Goal: Task Accomplishment & Management: Complete application form

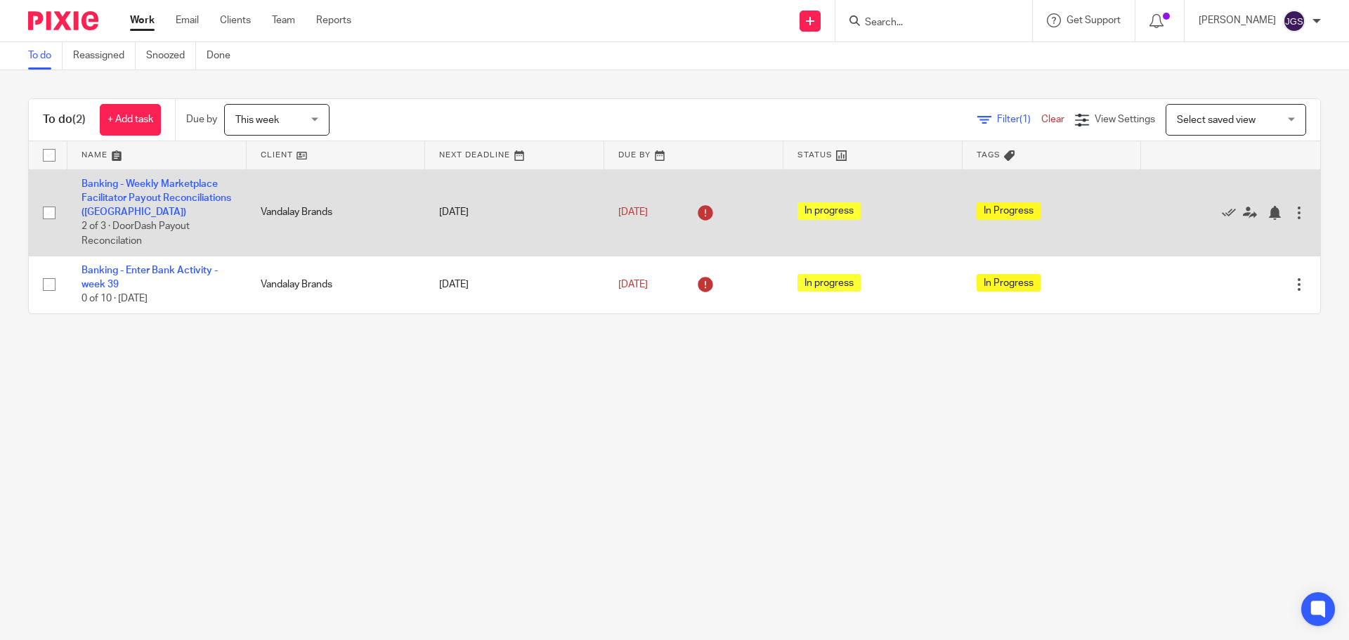
click at [129, 191] on td "Banking - Weekly Marketplace Facilitator Payout Reconciliations (VAN) 2 of 3 · …" at bounding box center [156, 212] width 179 height 86
click at [105, 202] on link "Banking - Weekly Marketplace Facilitator Payout Reconciliations ([GEOGRAPHIC_DA…" at bounding box center [156, 198] width 150 height 39
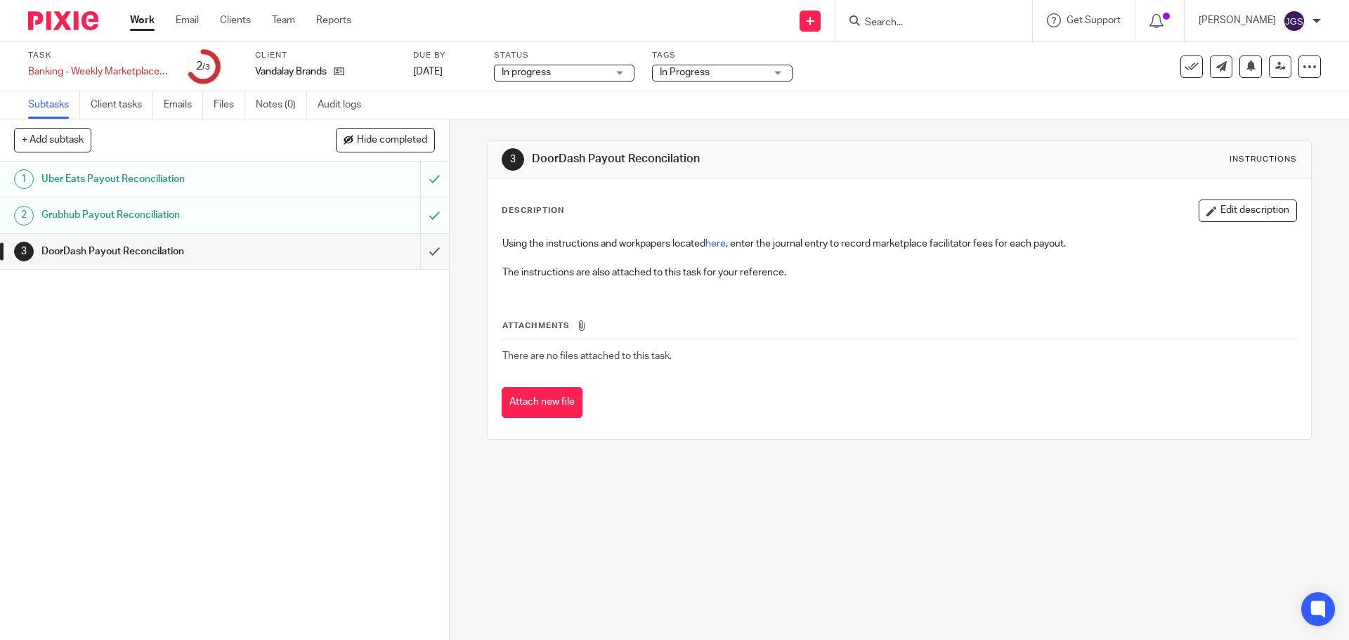
click at [124, 247] on h1 "DoorDash Payout Reconcilation" at bounding box center [162, 251] width 243 height 21
click at [143, 14] on link "Work" at bounding box center [142, 20] width 25 height 14
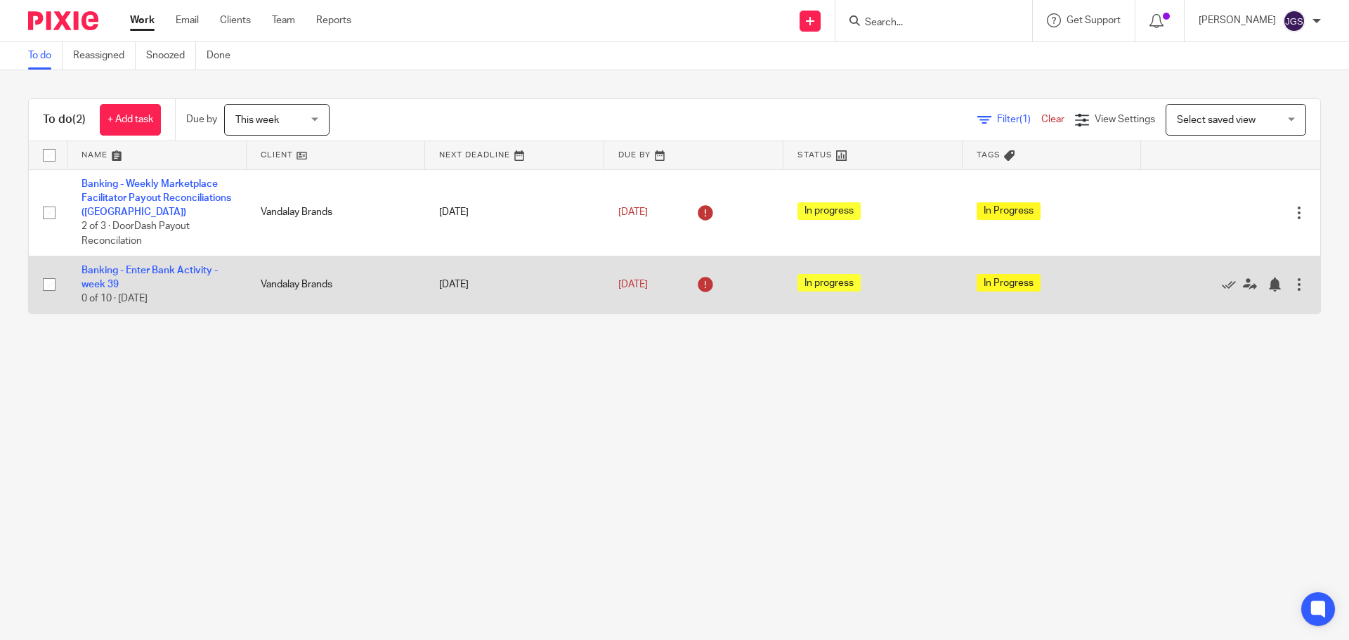
click at [149, 264] on td "Banking - Enter Bank Activity - week 39 0 of 10 · Friday" at bounding box center [156, 285] width 179 height 58
click at [148, 269] on link "Banking - Enter Bank Activity - week 39" at bounding box center [149, 278] width 136 height 24
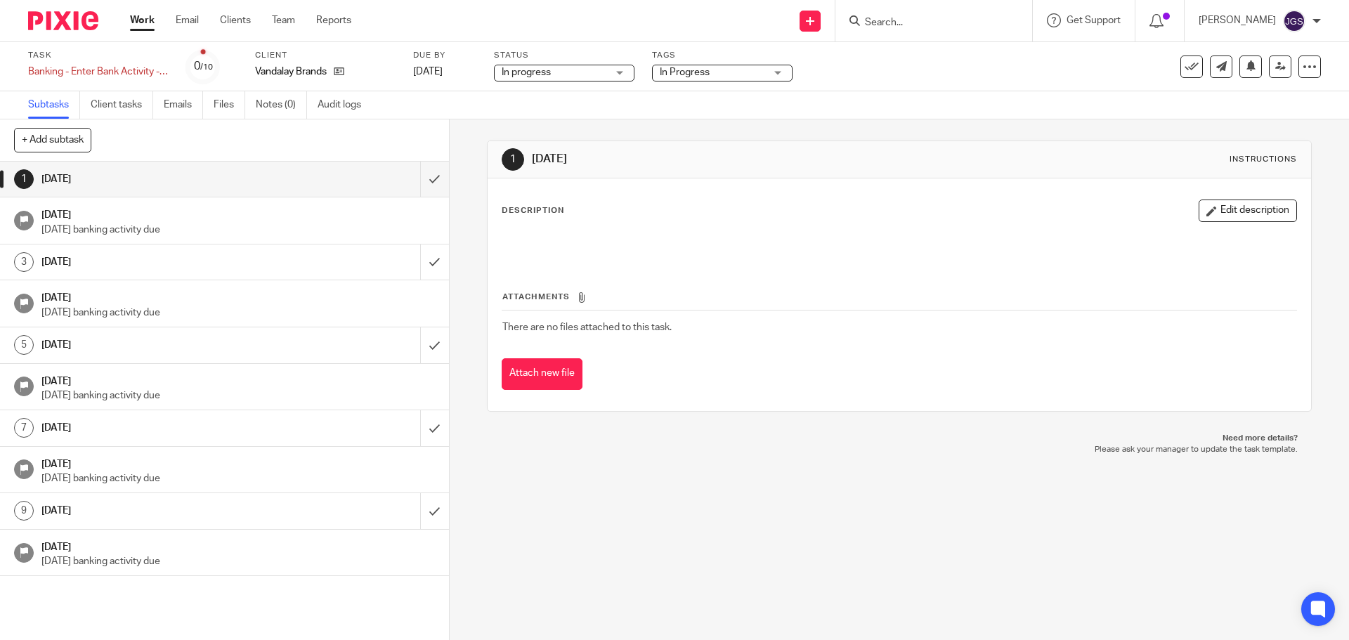
click at [140, 18] on link "Work" at bounding box center [142, 20] width 25 height 14
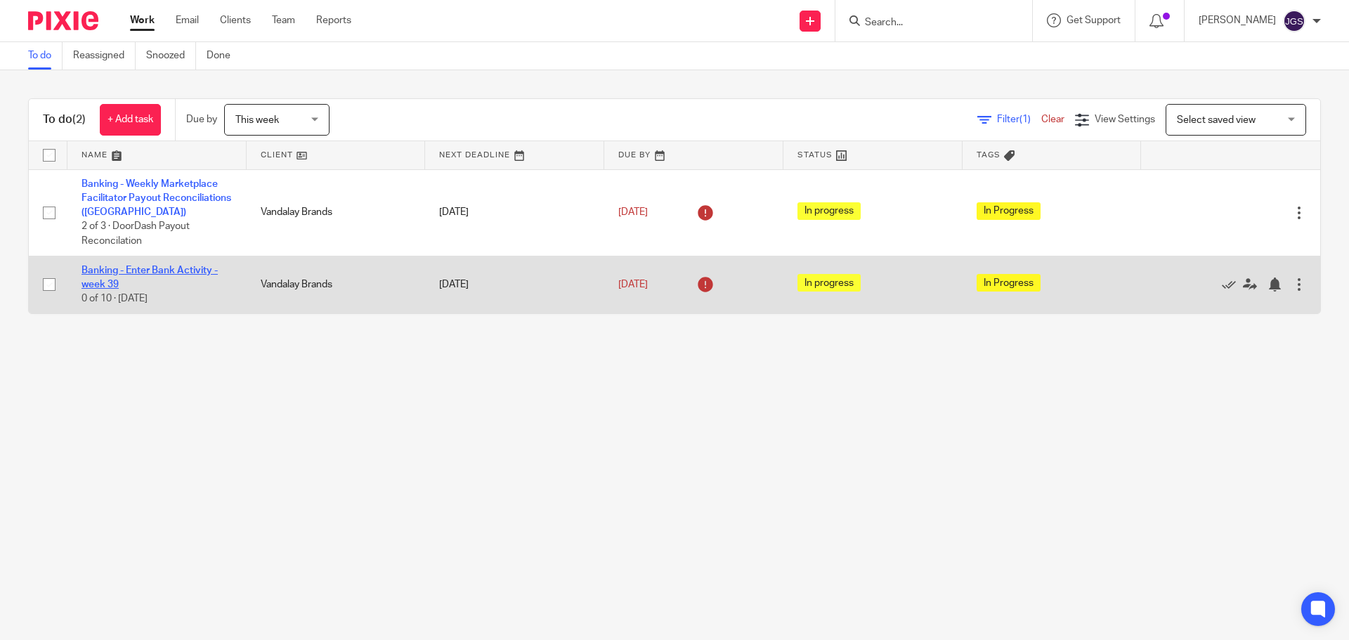
click at [104, 270] on link "Banking - Enter Bank Activity - week 39" at bounding box center [149, 278] width 136 height 24
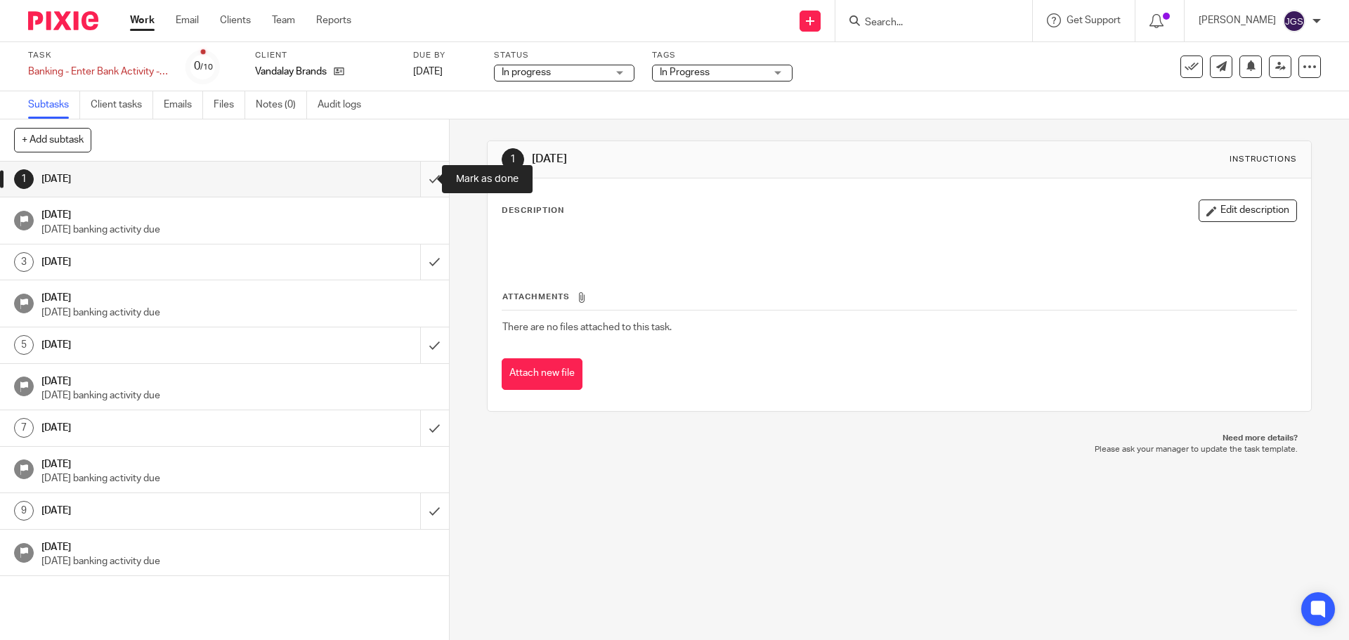
click at [418, 178] on input "submit" at bounding box center [224, 179] width 449 height 35
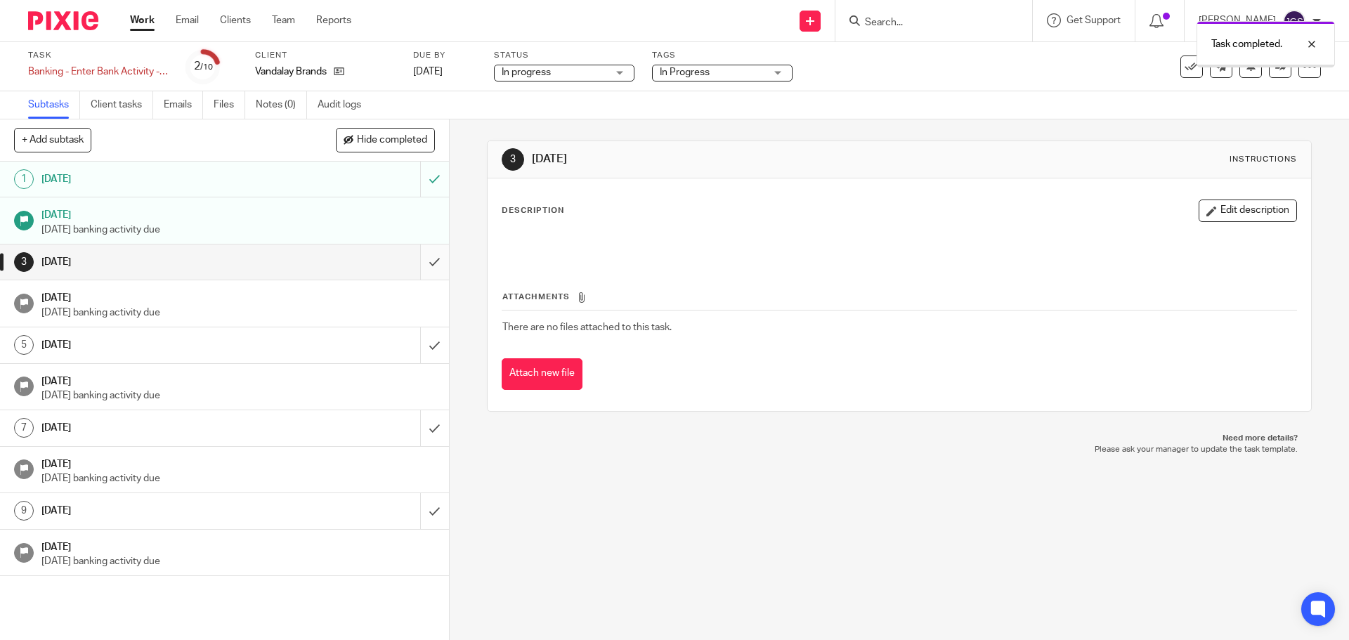
click at [419, 261] on input "submit" at bounding box center [224, 261] width 449 height 35
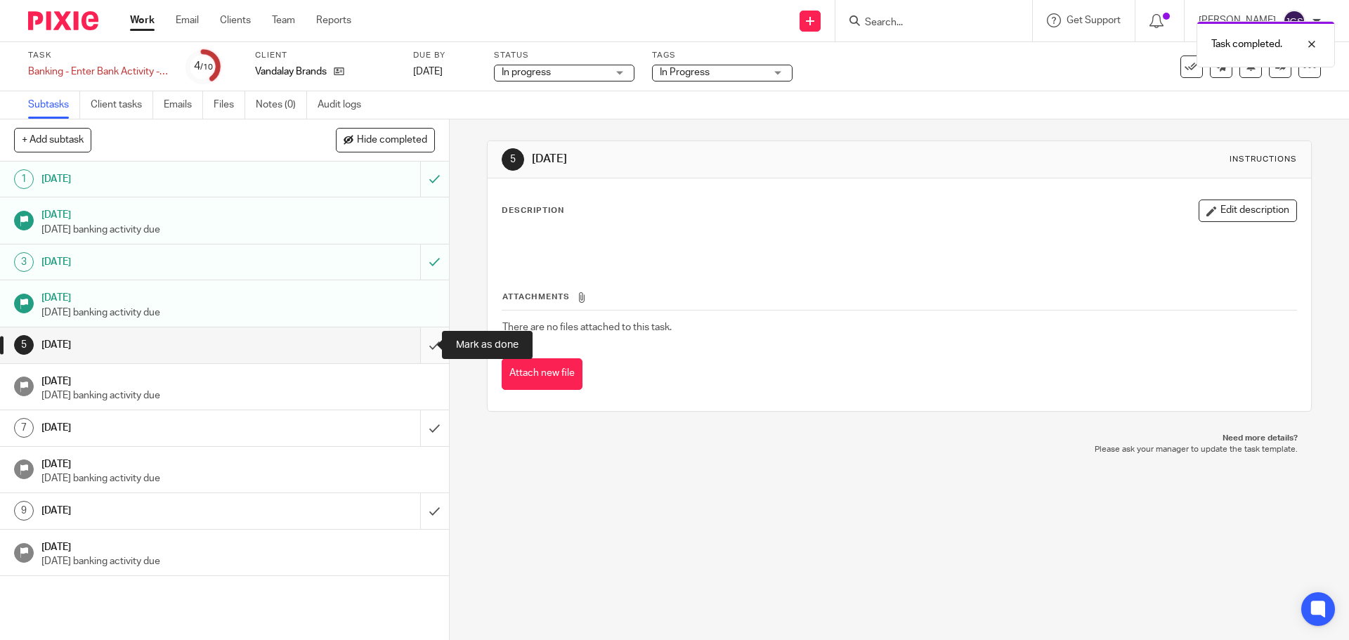
click at [418, 343] on input "submit" at bounding box center [224, 344] width 449 height 35
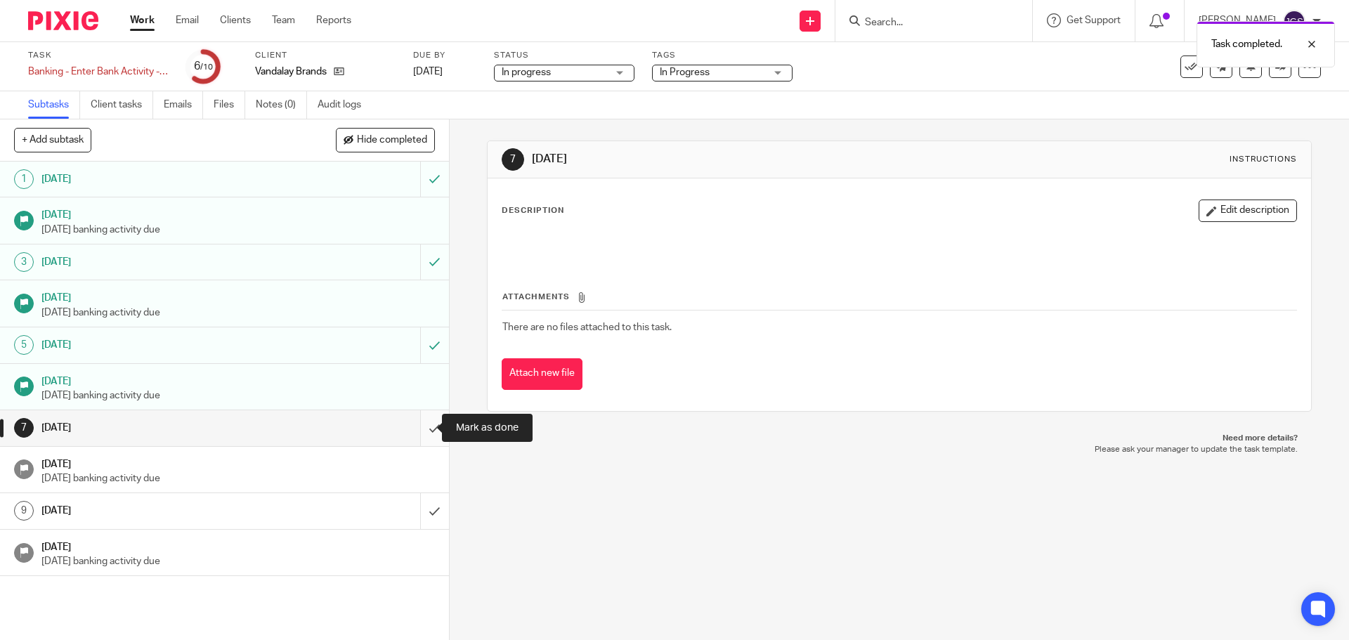
click at [419, 428] on input "submit" at bounding box center [224, 427] width 449 height 35
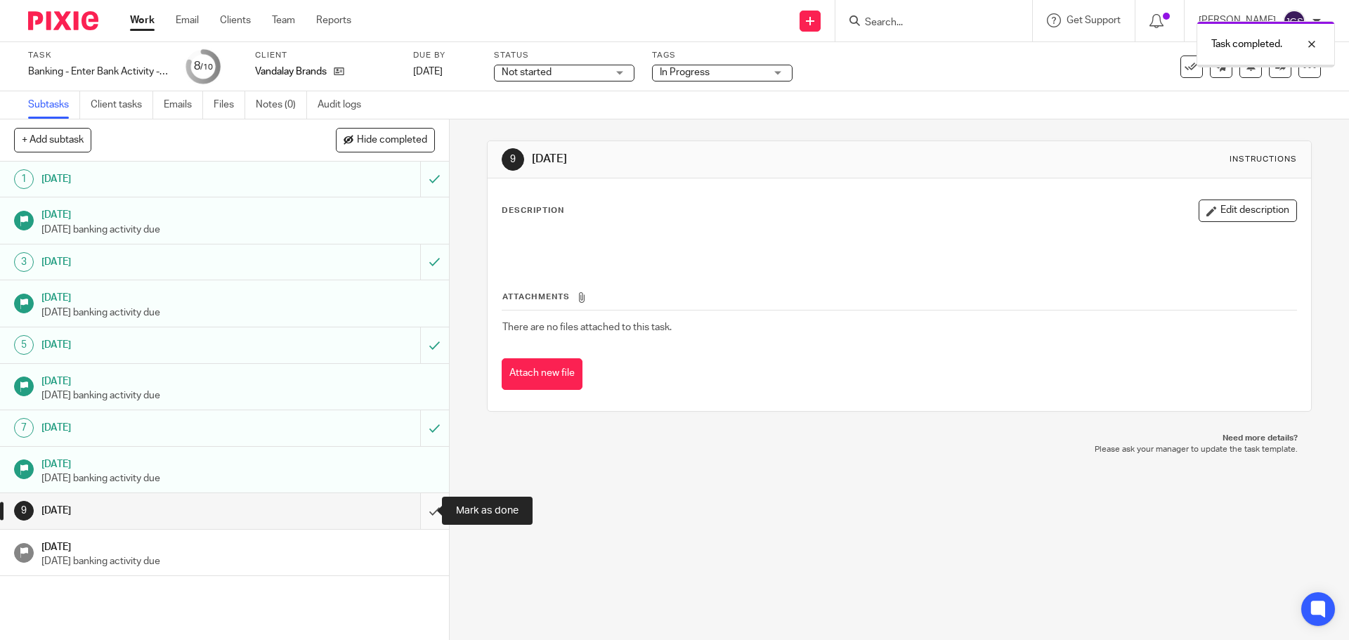
click at [419, 511] on input "submit" at bounding box center [224, 510] width 449 height 35
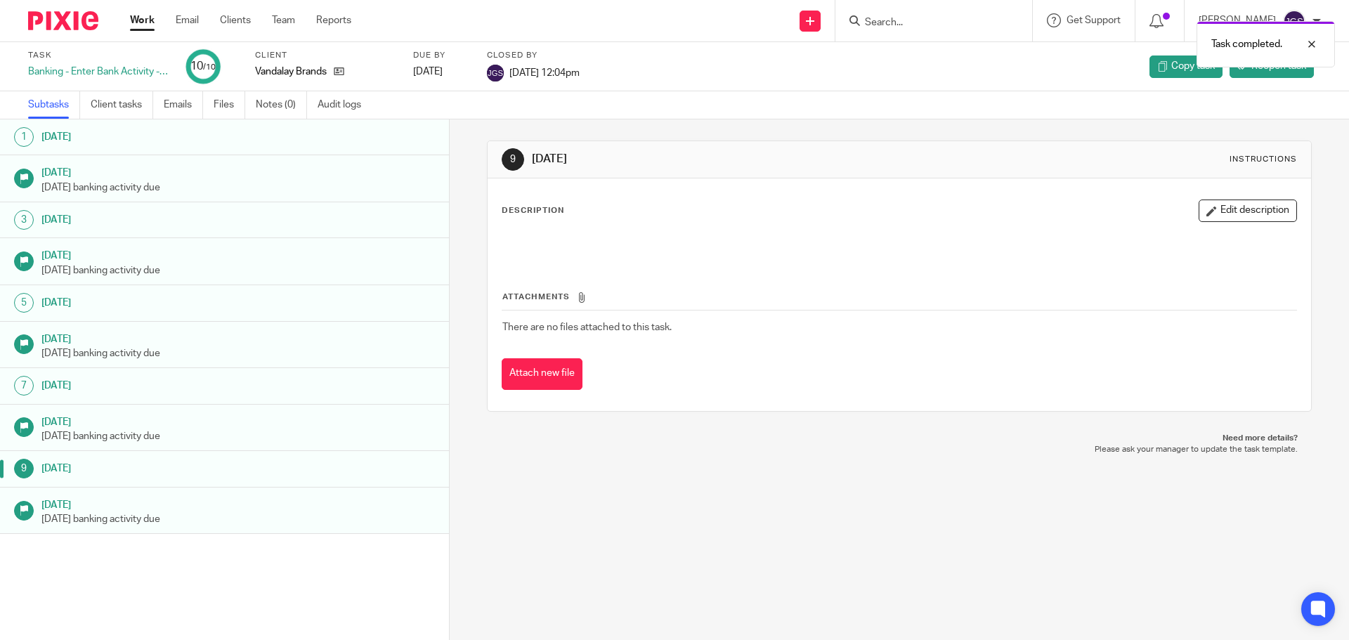
click at [146, 17] on link "Work" at bounding box center [142, 20] width 25 height 14
